Goal: Task Accomplishment & Management: Manage account settings

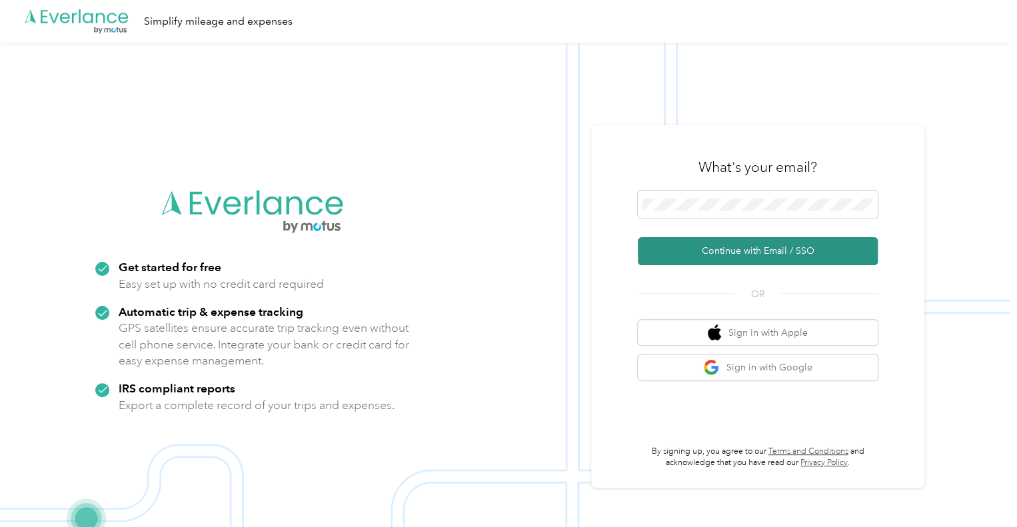
click at [764, 252] on button "Continue with Email / SSO" at bounding box center [757, 251] width 240 height 28
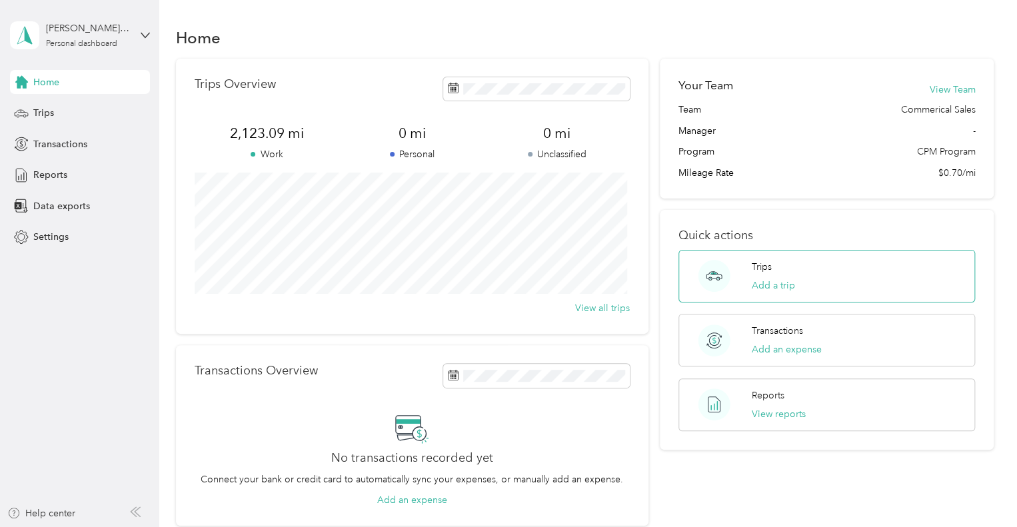
click at [726, 276] on circle at bounding box center [714, 276] width 32 height 32
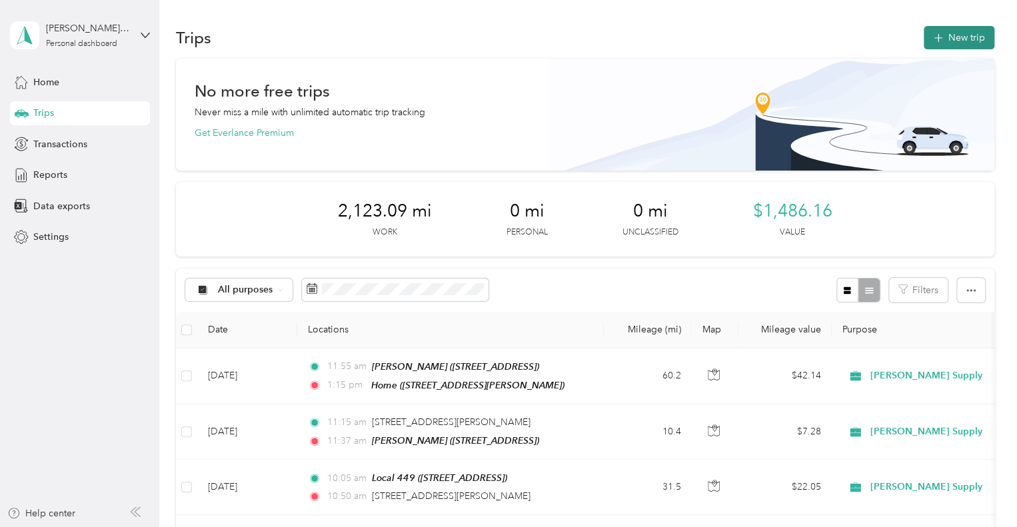
click at [942, 35] on button "New trip" at bounding box center [958, 37] width 71 height 23
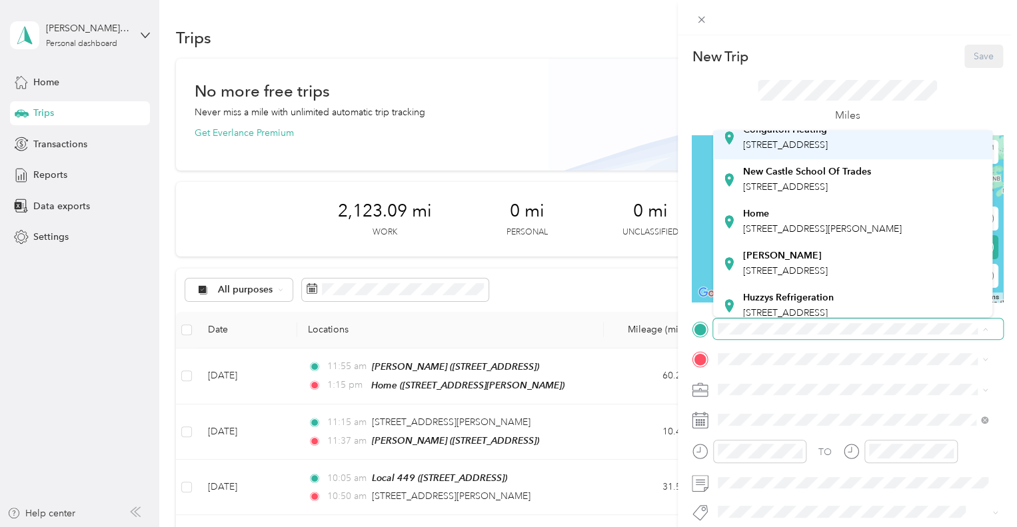
scroll to position [133, 0]
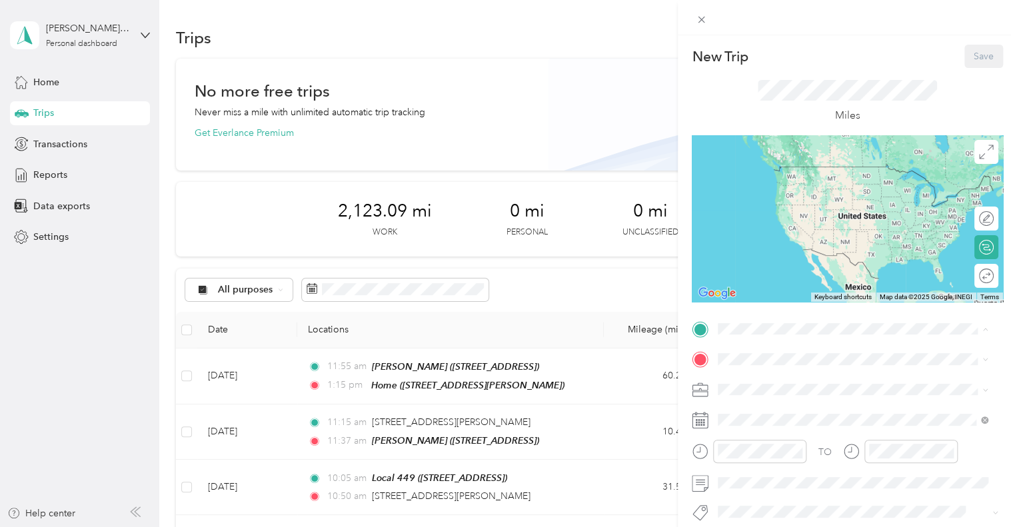
click at [838, 221] on span "[STREET_ADDRESS][PERSON_NAME]" at bounding box center [822, 220] width 159 height 11
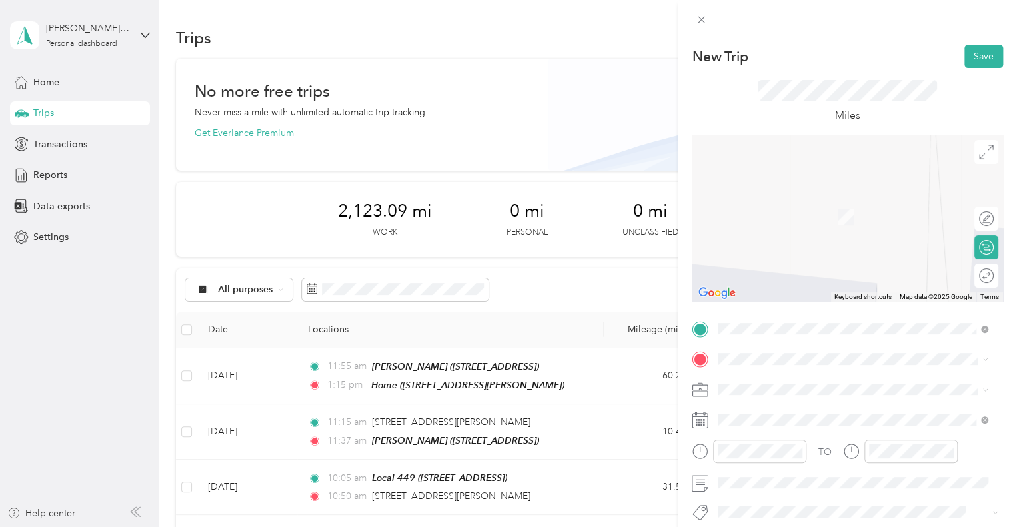
click at [815, 212] on span "[STREET_ADDRESS]" at bounding box center [785, 216] width 85 height 11
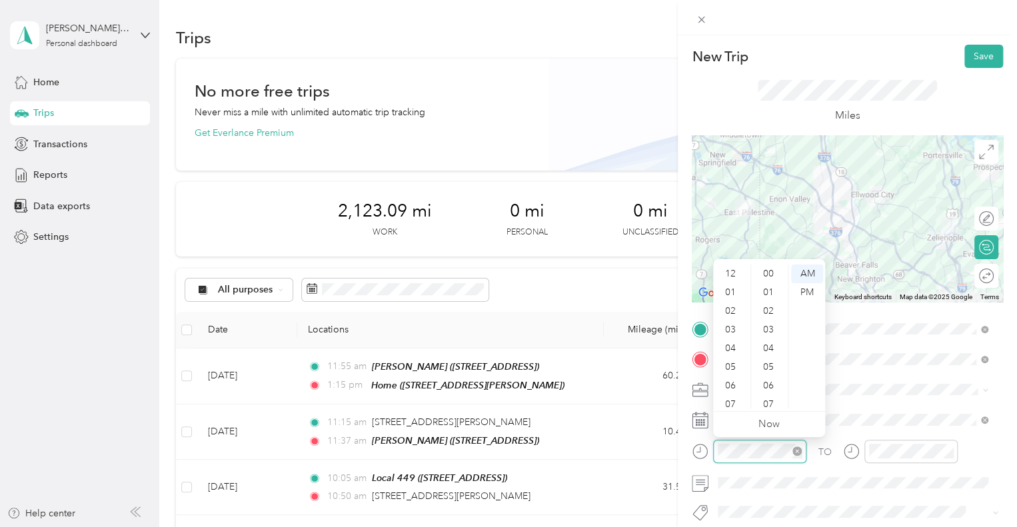
scroll to position [80, 0]
click at [711, 455] on div at bounding box center [748, 451] width 115 height 23
click at [733, 340] on div "08" at bounding box center [731, 343] width 32 height 19
click at [770, 274] on div "00" at bounding box center [769, 273] width 32 height 19
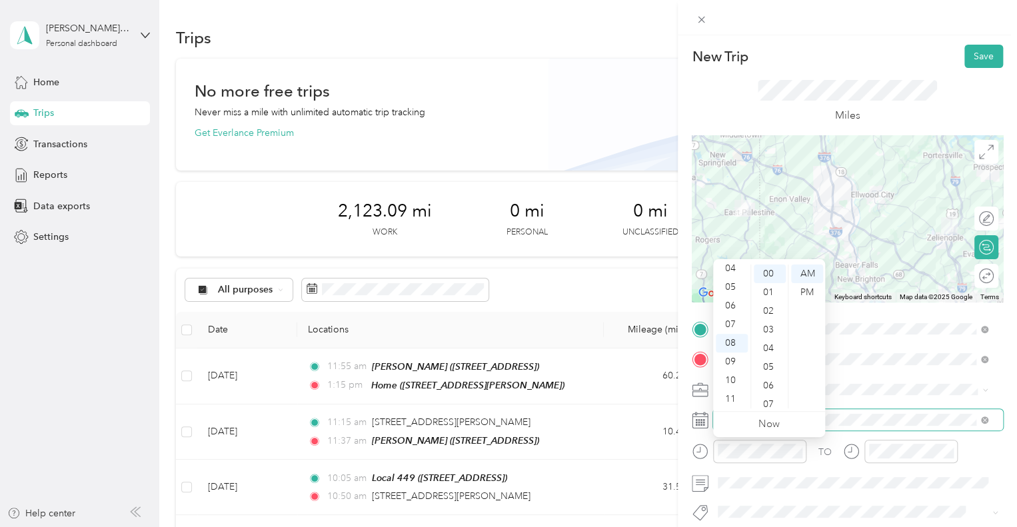
click at [857, 412] on span at bounding box center [858, 419] width 290 height 21
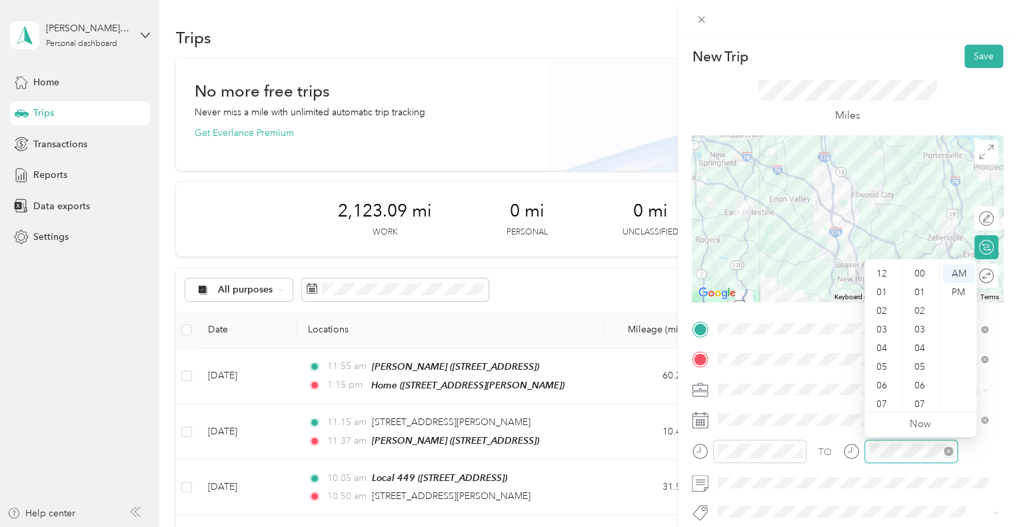
scroll to position [80, 0]
click at [877, 342] on div "08" at bounding box center [883, 343] width 32 height 19
click at [917, 383] on div "45" at bounding box center [921, 383] width 32 height 19
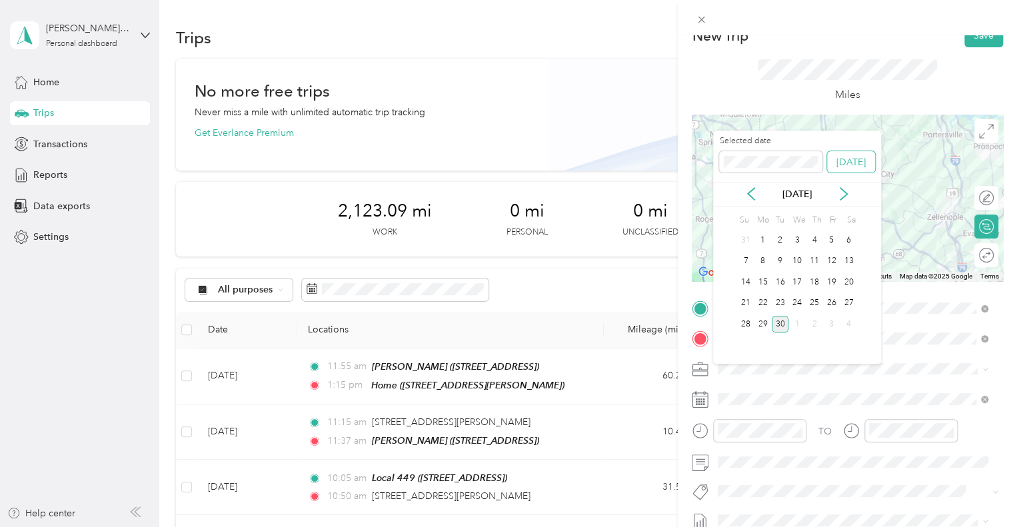
scroll to position [0, 0]
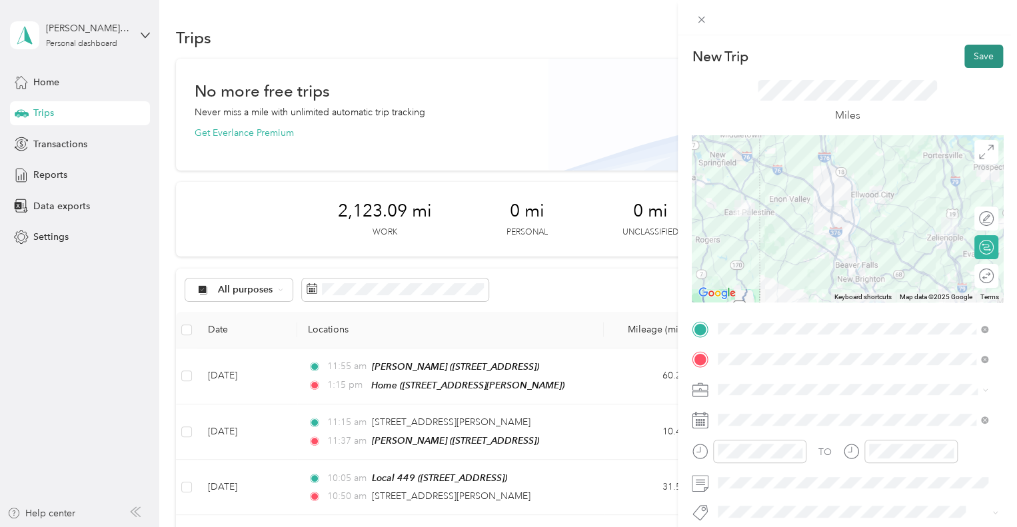
click at [976, 60] on button "Save" at bounding box center [983, 56] width 39 height 23
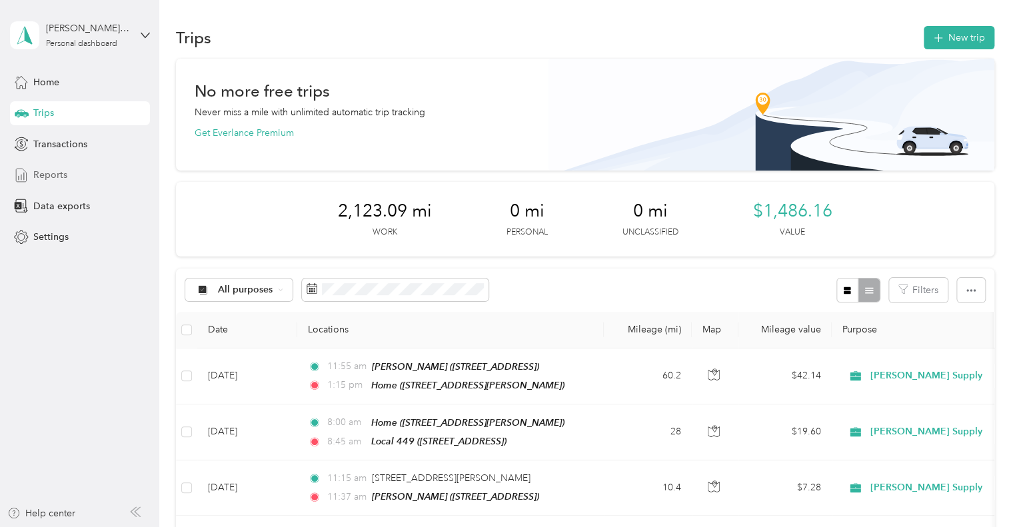
click at [60, 174] on span "Reports" at bounding box center [50, 175] width 34 height 14
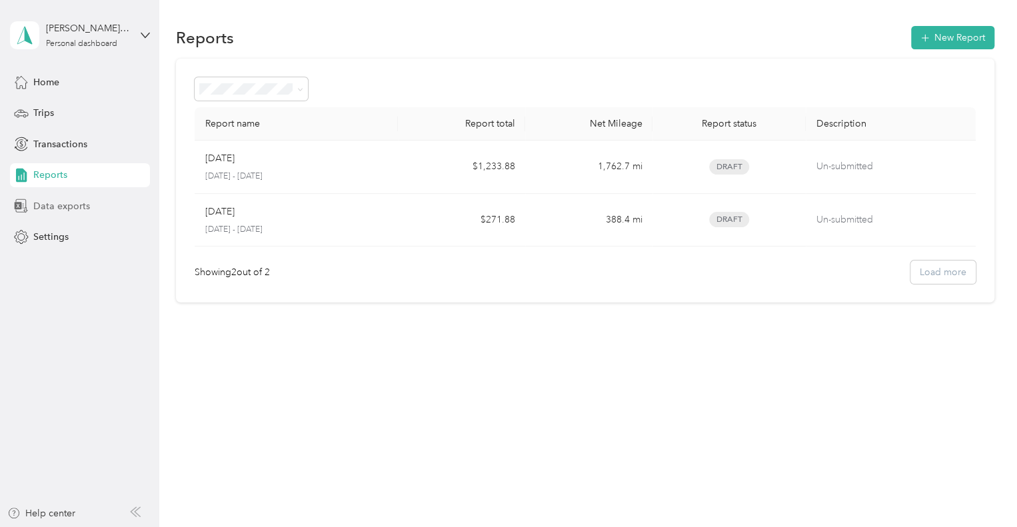
click at [64, 204] on span "Data exports" at bounding box center [61, 206] width 57 height 14
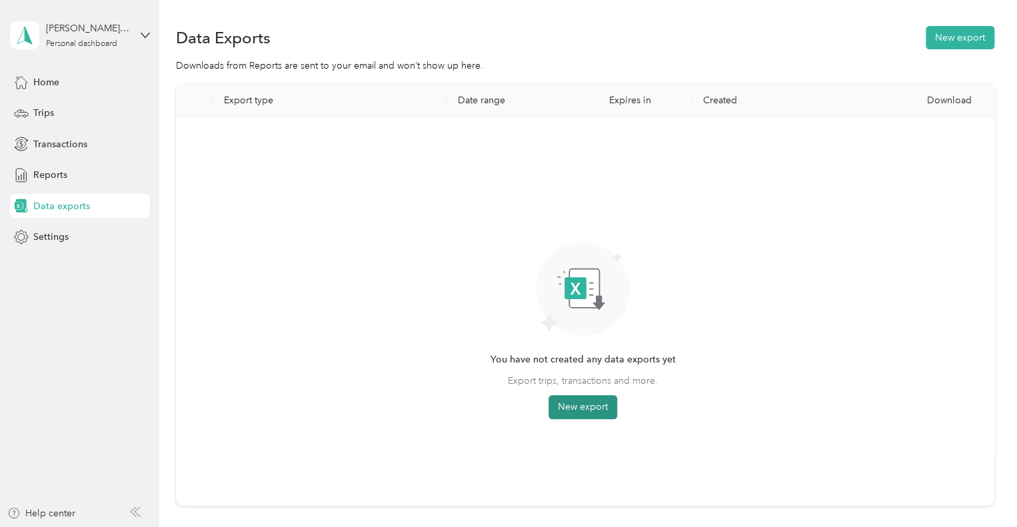
click at [589, 410] on button "New export" at bounding box center [582, 407] width 69 height 24
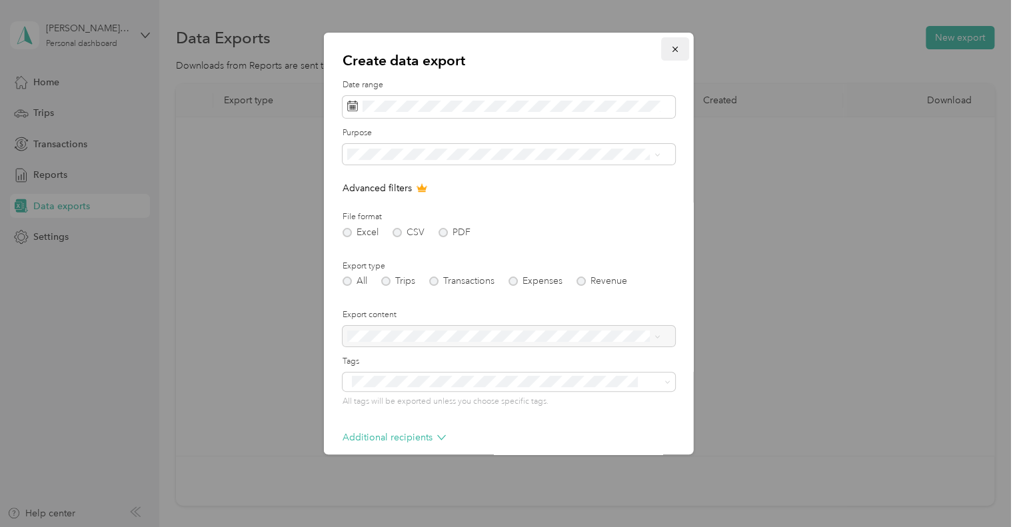
click at [671, 48] on button "button" at bounding box center [675, 48] width 28 height 23
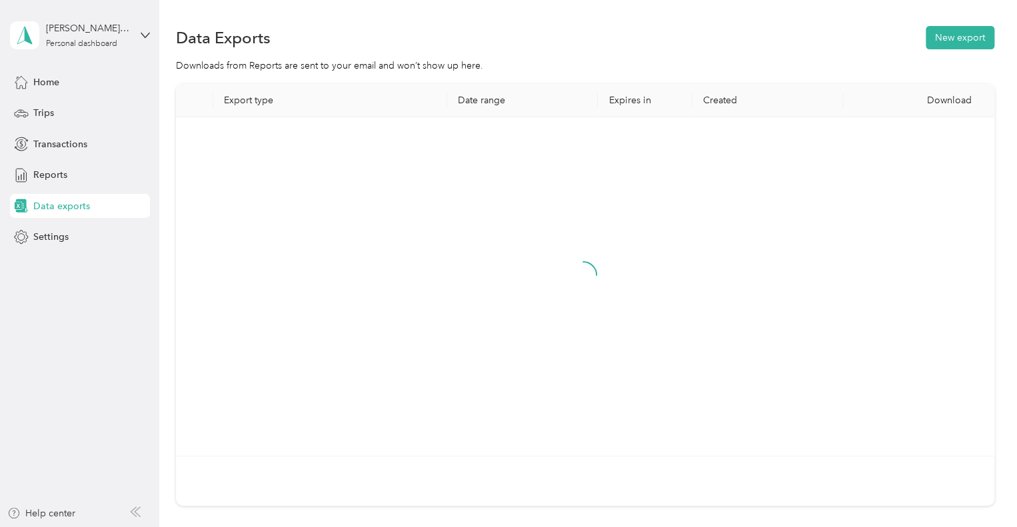
click at [81, 175] on div "Reports" at bounding box center [80, 175] width 140 height 24
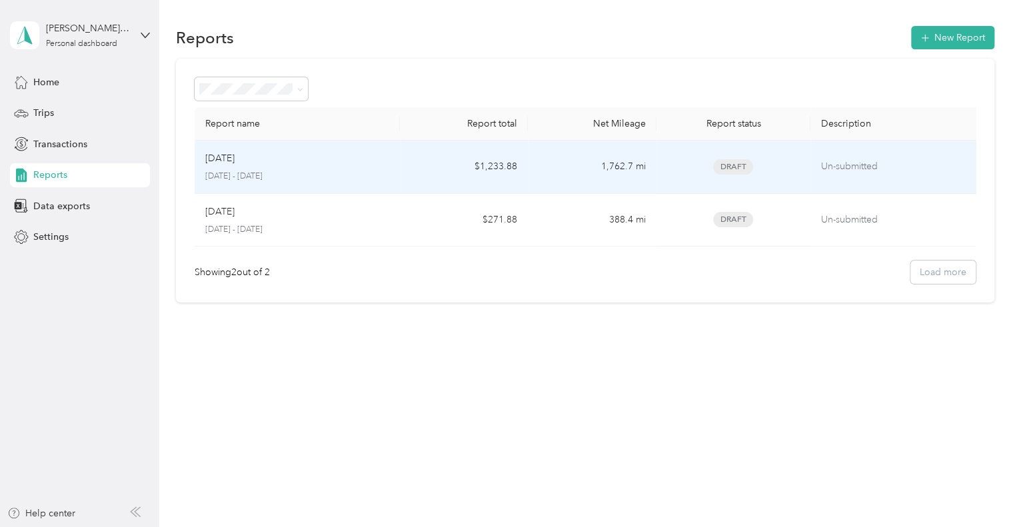
click at [336, 164] on div "[DATE]" at bounding box center [297, 158] width 184 height 15
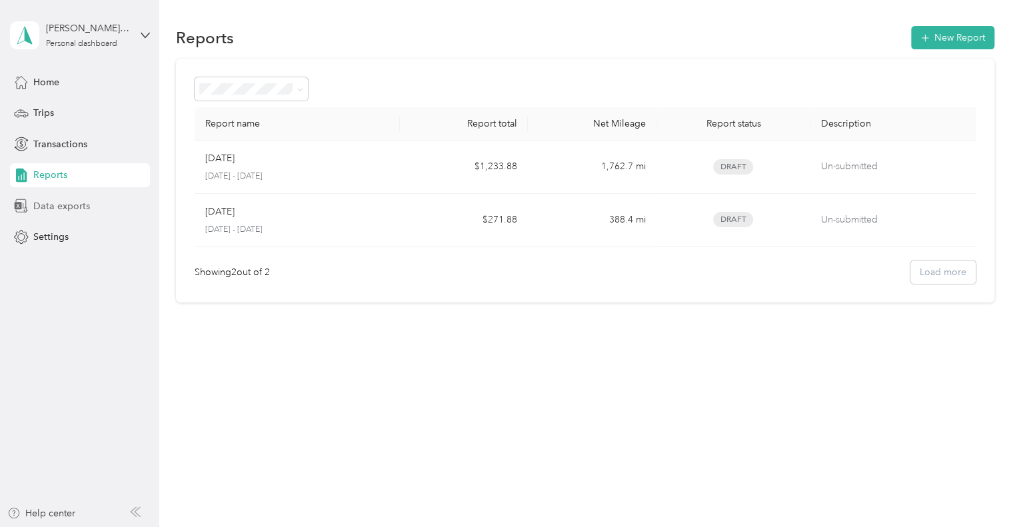
click at [53, 202] on span "Data exports" at bounding box center [61, 206] width 57 height 14
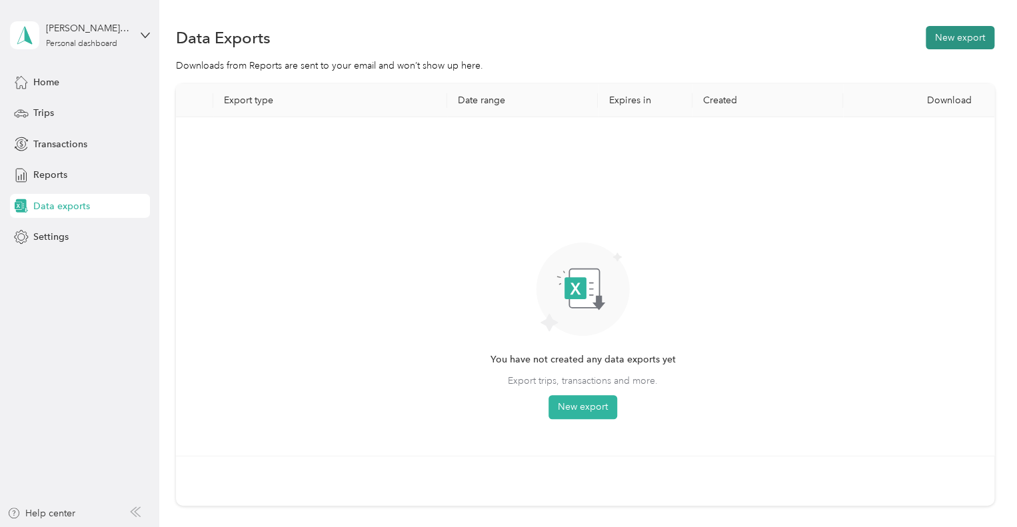
click at [930, 36] on button "New export" at bounding box center [959, 37] width 69 height 23
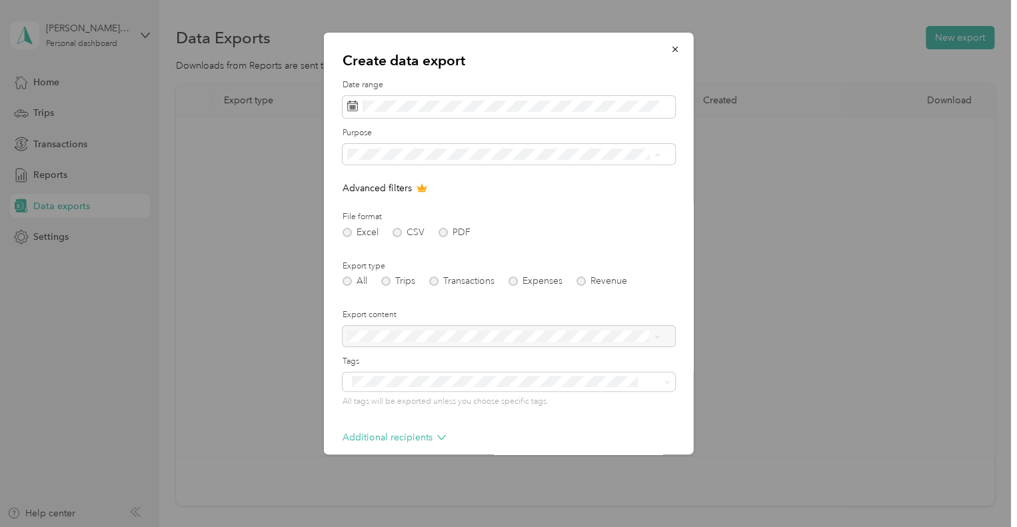
click at [417, 206] on li "[PERSON_NAME] Supply" at bounding box center [503, 201] width 322 height 23
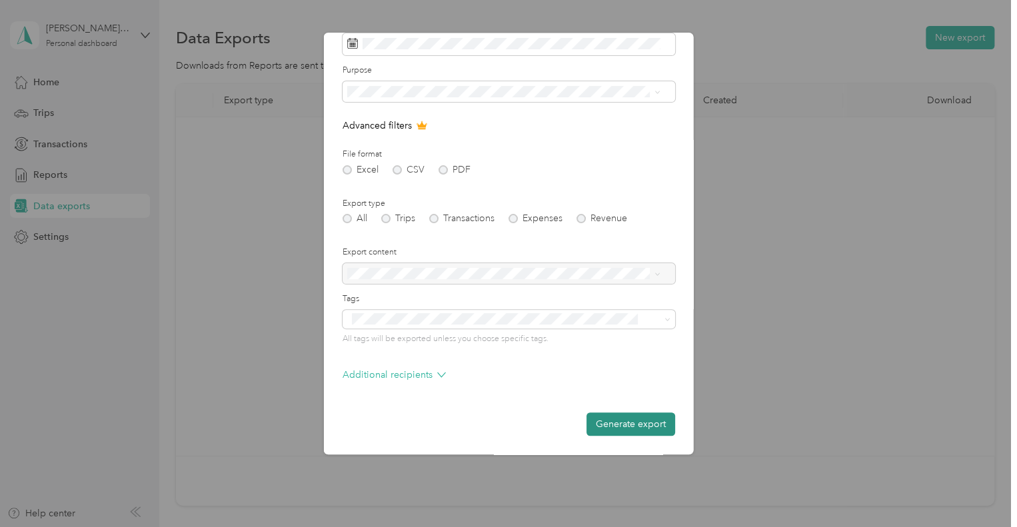
click at [619, 426] on button "Generate export" at bounding box center [630, 423] width 89 height 23
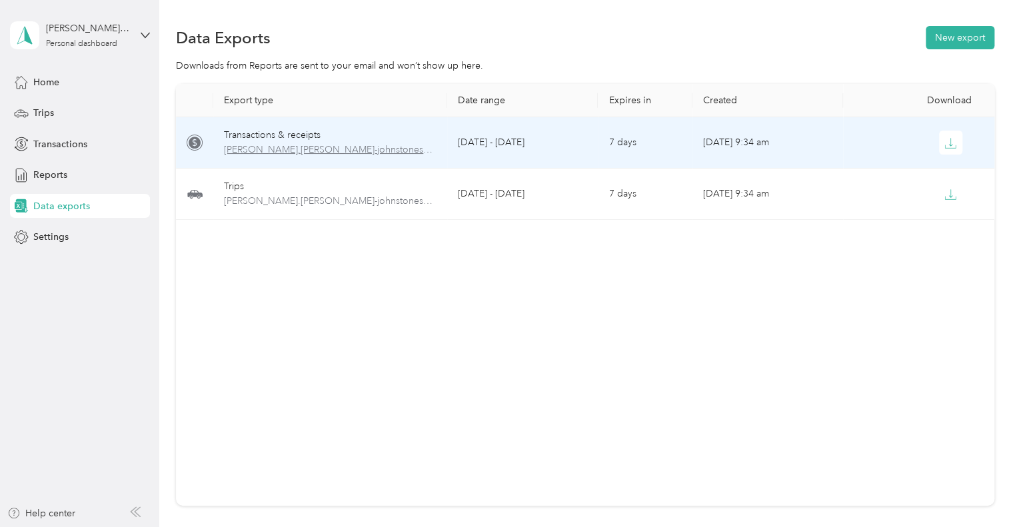
click at [336, 143] on span "[PERSON_NAME].[PERSON_NAME]-johnstonesolutions.com-transactions-2025-09-01-2025…" at bounding box center [330, 150] width 212 height 15
click at [855, 146] on div at bounding box center [917, 143] width 129 height 24
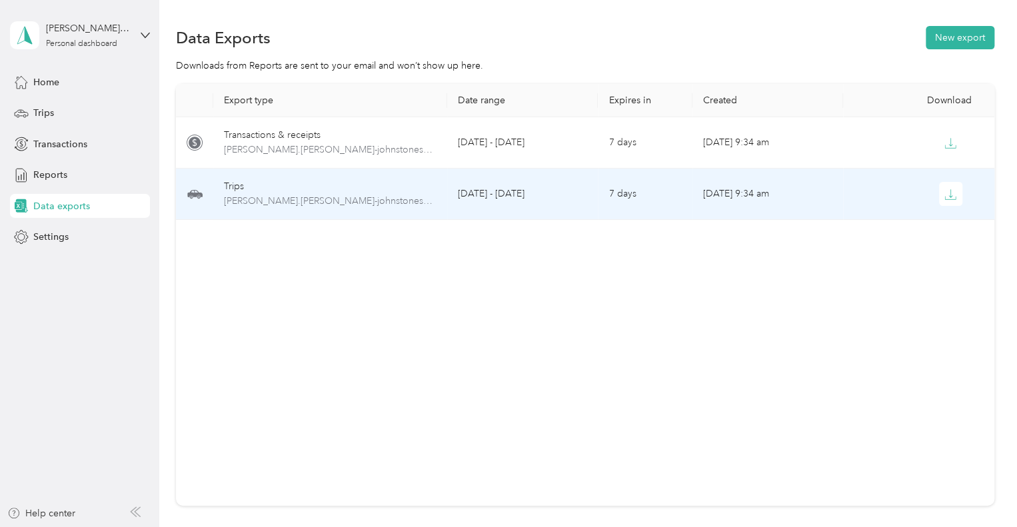
click at [885, 192] on div at bounding box center [917, 194] width 129 height 24
click at [951, 194] on icon "button" at bounding box center [950, 195] width 12 height 12
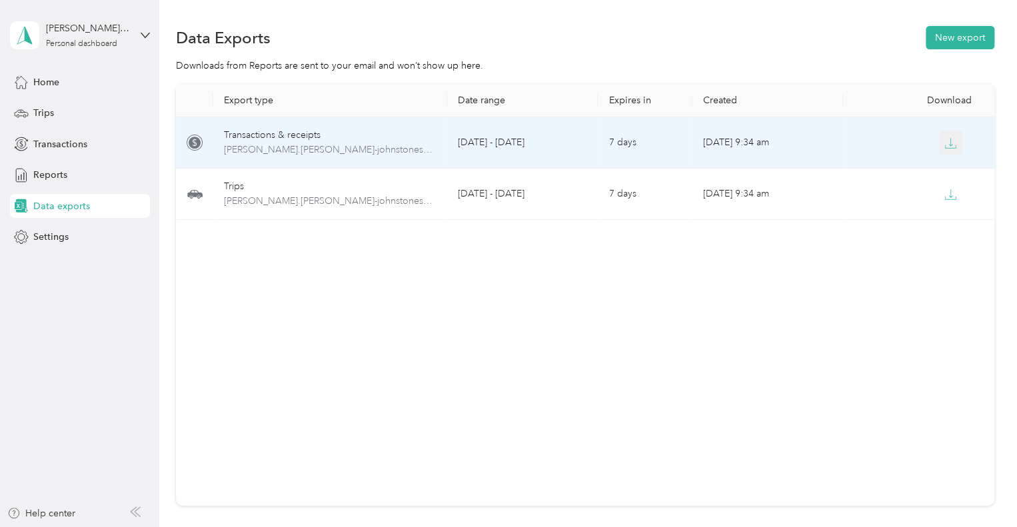
click at [944, 143] on icon "button" at bounding box center [950, 143] width 12 height 12
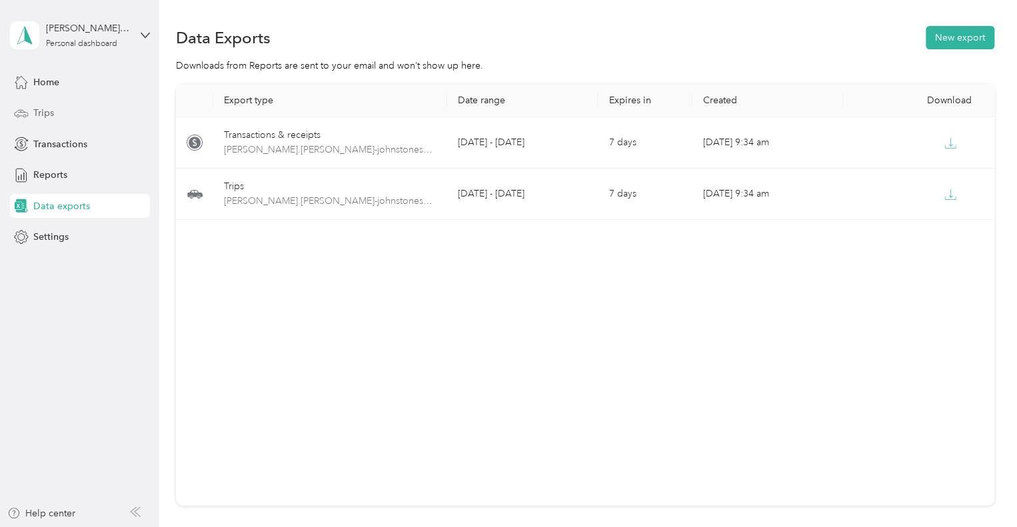
click at [47, 114] on span "Trips" at bounding box center [43, 113] width 21 height 14
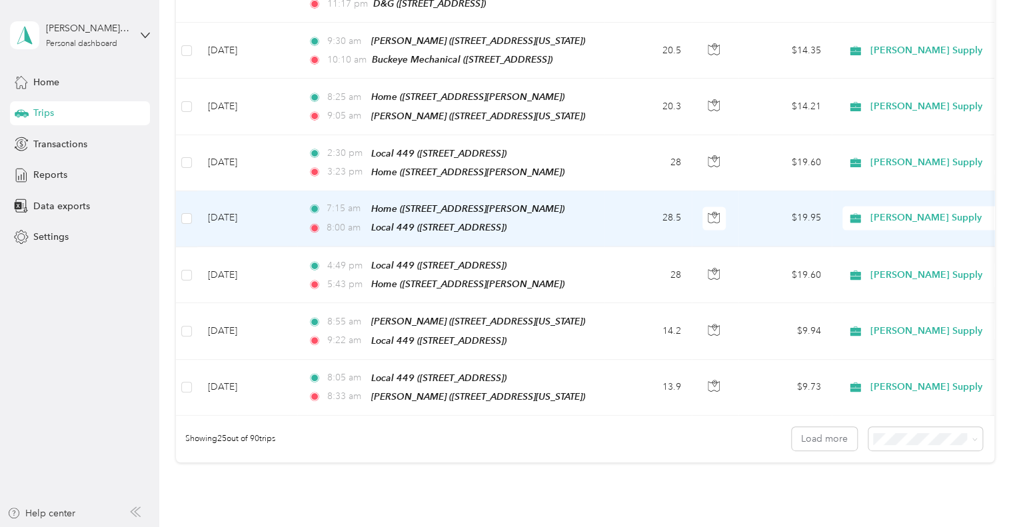
scroll to position [1428, 0]
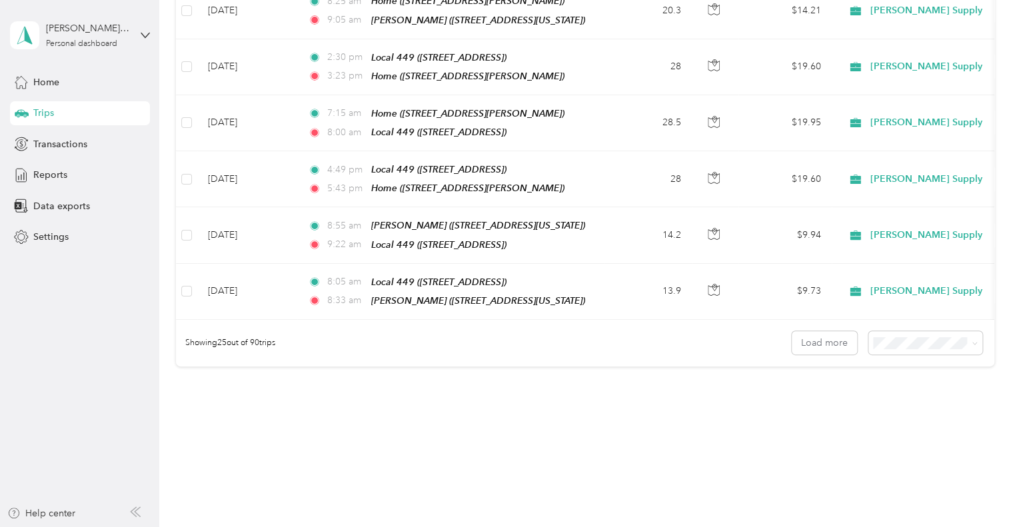
click at [913, 396] on li "100 per load" at bounding box center [922, 386] width 114 height 23
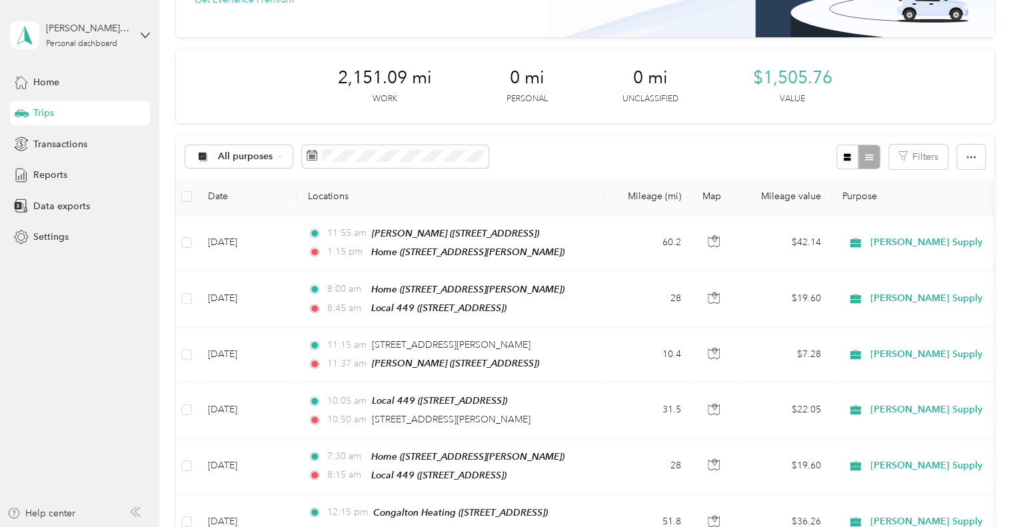
scroll to position [134, 0]
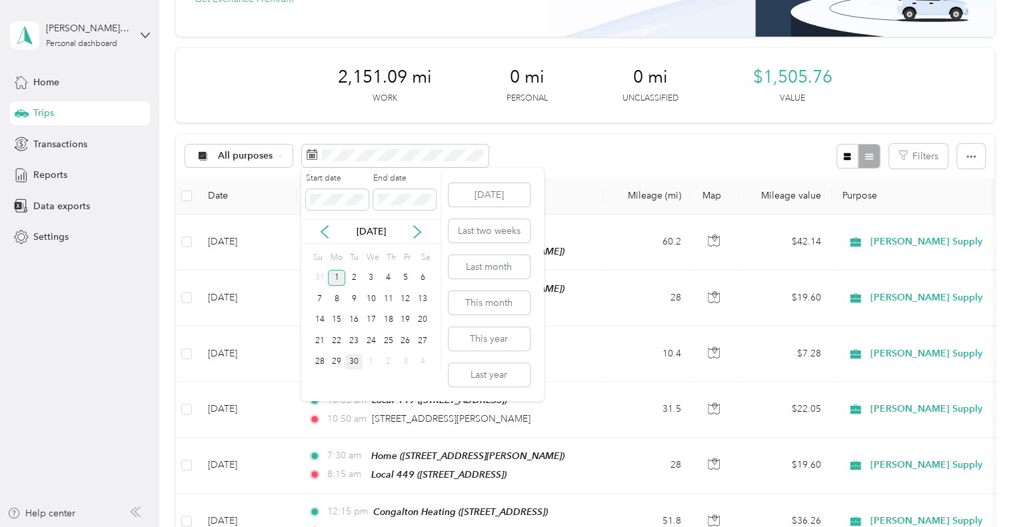
click at [336, 276] on div "1" at bounding box center [336, 278] width 17 height 17
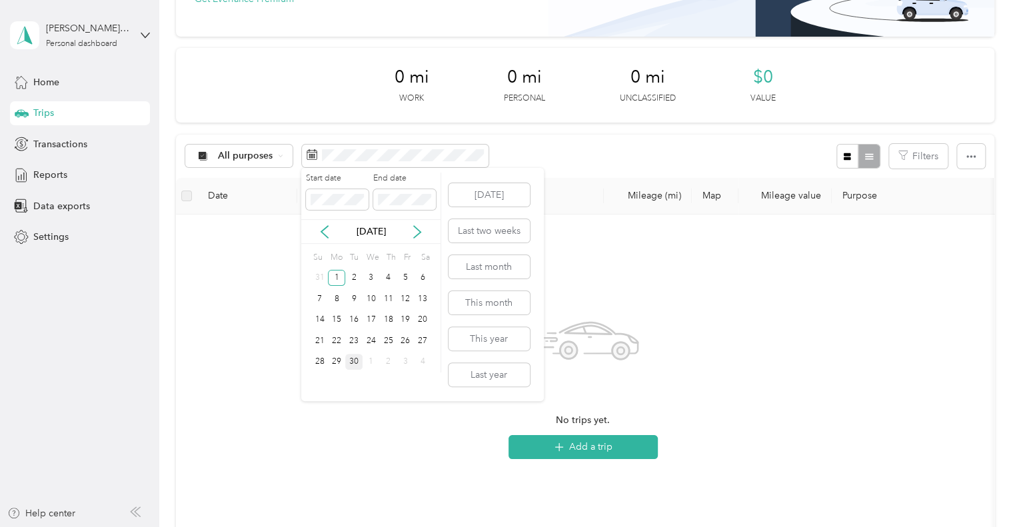
click at [350, 362] on div "30" at bounding box center [353, 362] width 17 height 17
click at [333, 282] on div "1" at bounding box center [336, 278] width 17 height 17
click at [334, 280] on div "1" at bounding box center [336, 278] width 17 height 17
drag, startPoint x: 338, startPoint y: 268, endPoint x: 341, endPoint y: 226, distance: 42.8
click at [338, 263] on div "Su Mo Tu We Th Fr Sa 31 1 2 3 4 5 6 7 8 9 10 11 12 13 14 15 16 17 18 19 20 21 2…" at bounding box center [371, 310] width 120 height 124
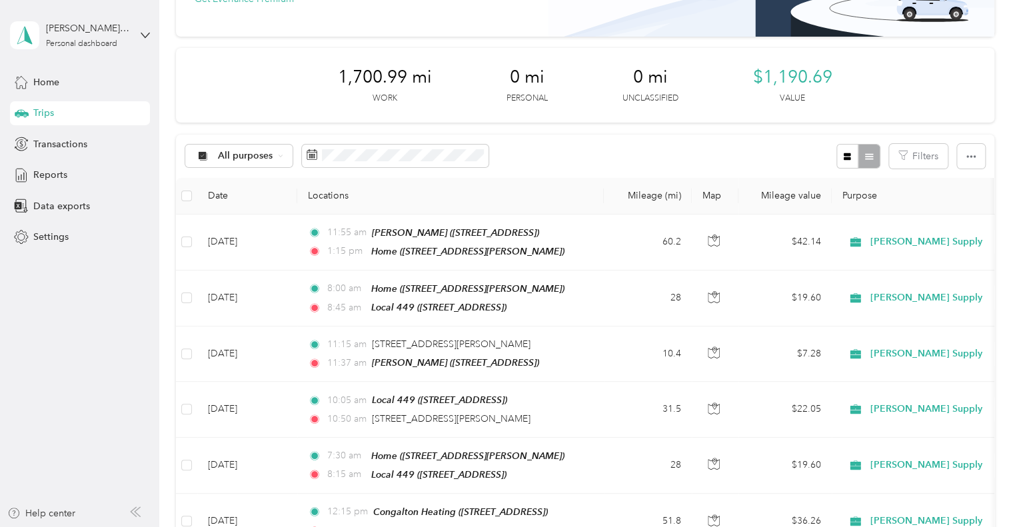
click at [627, 146] on div "All purposes Filters" at bounding box center [585, 156] width 818 height 43
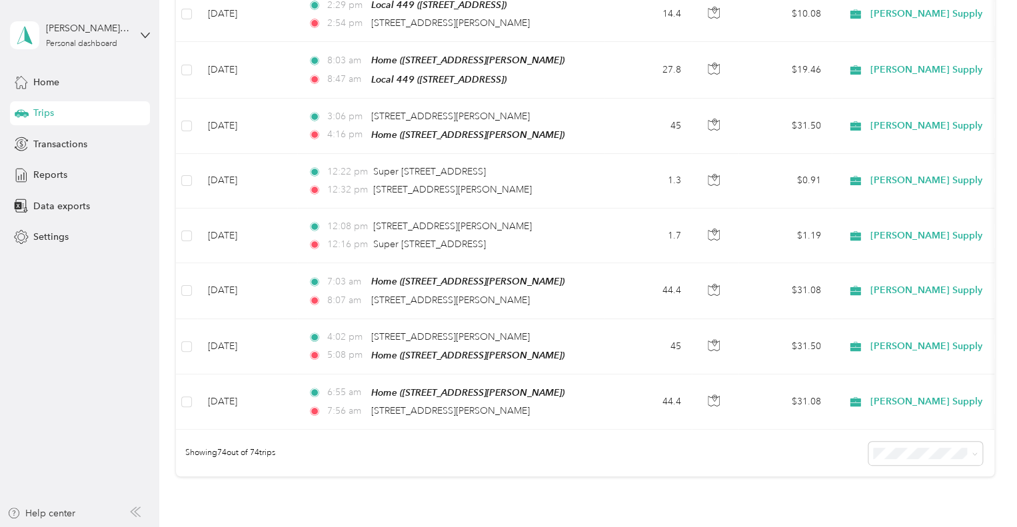
scroll to position [4106, 0]
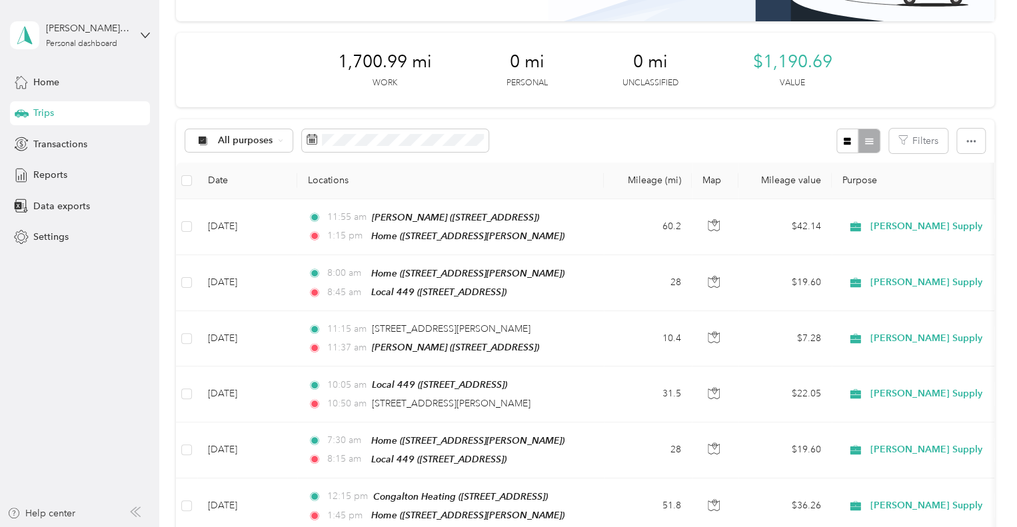
scroll to position [0, 0]
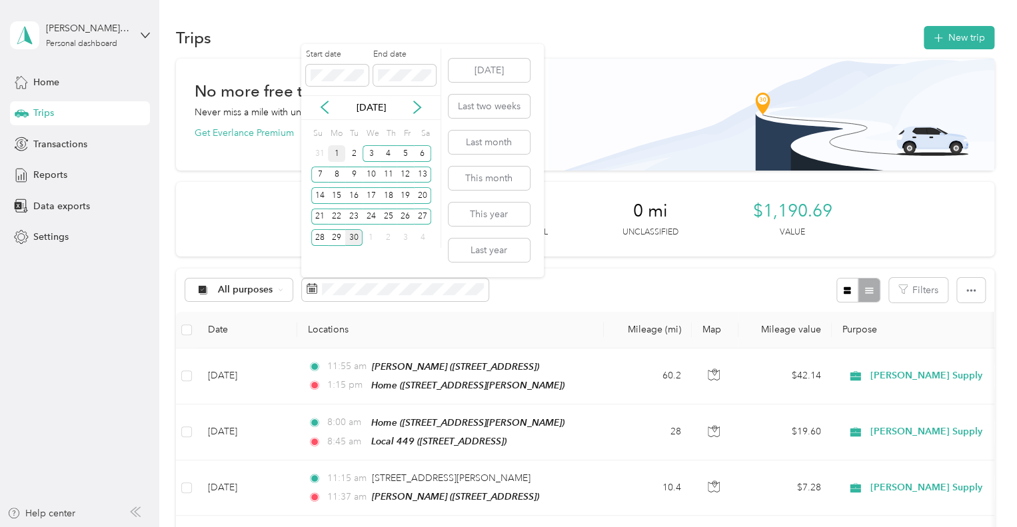
click at [340, 151] on div "1" at bounding box center [336, 153] width 17 height 17
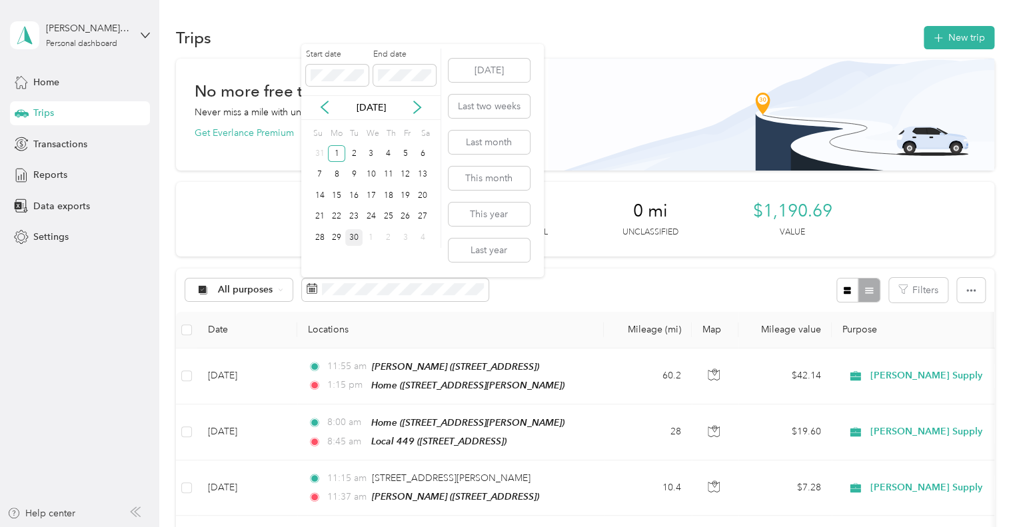
click at [357, 232] on div "30" at bounding box center [353, 237] width 17 height 17
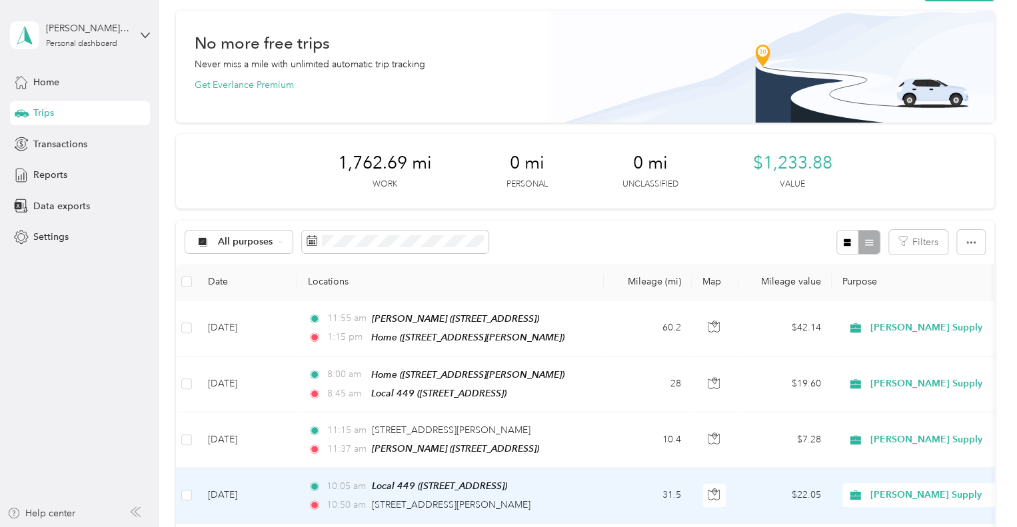
scroll to position [7, 0]
